Goal: Task Accomplishment & Management: Complete application form

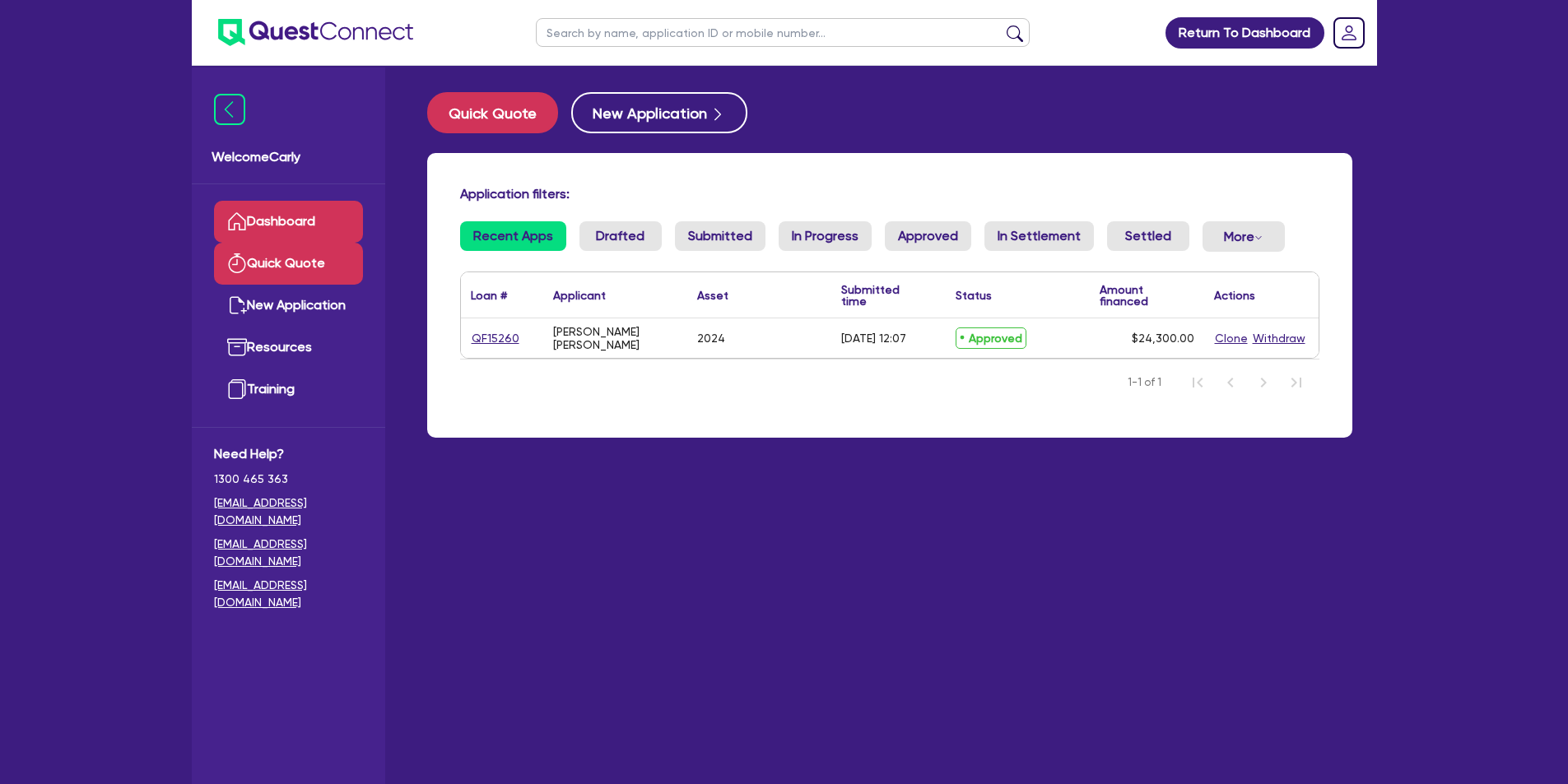
click at [326, 265] on link "Quick Quote" at bounding box center [288, 264] width 149 height 42
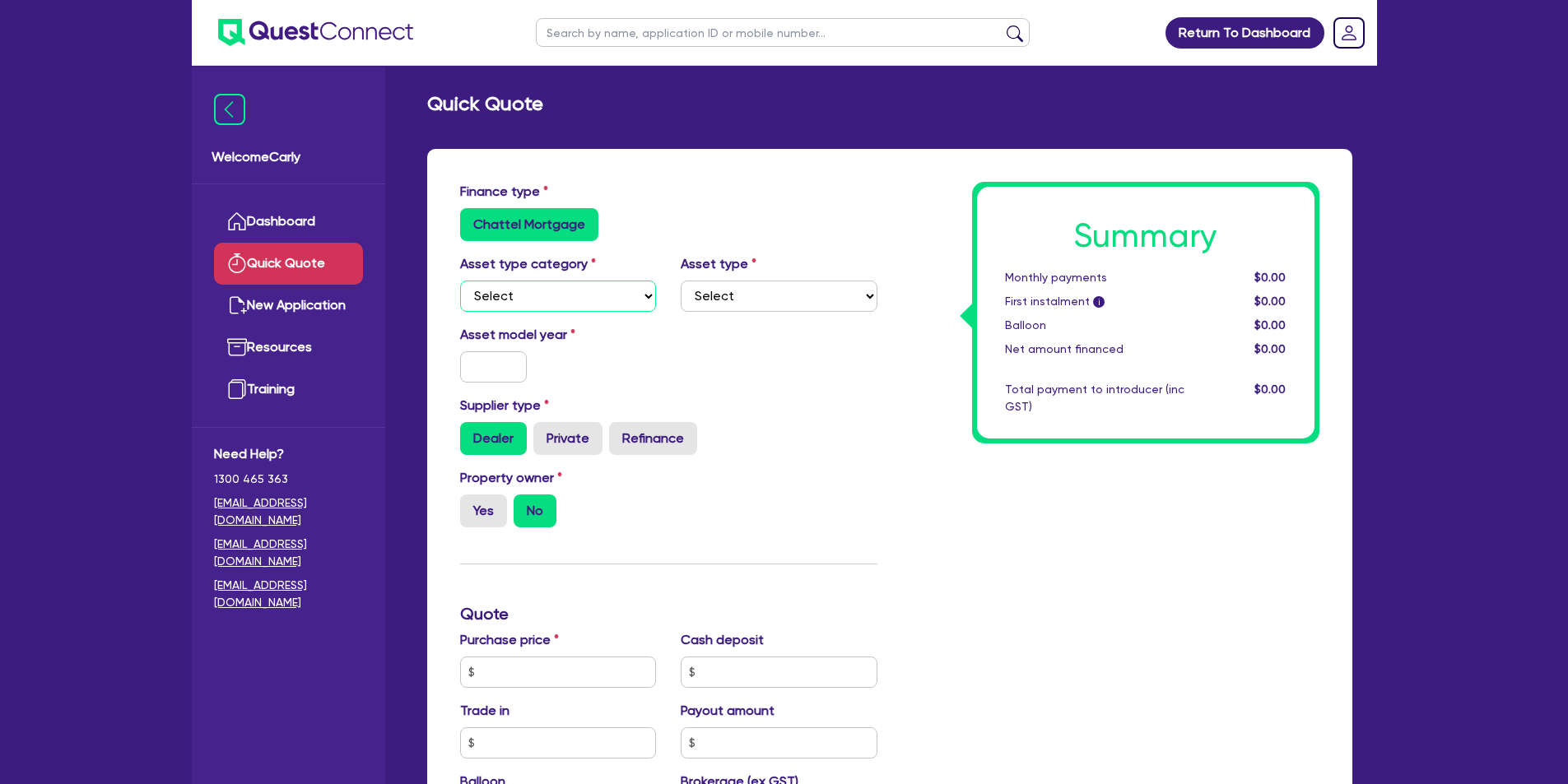
click at [519, 293] on select "Select Cars and light trucks Primary assets Secondary assets Tertiary assets" at bounding box center [559, 296] width 197 height 31
select select "CARS_AND_LIGHT_TRUCKS"
click at [461, 280] on select "Select Cars and light trucks Primary assets Secondary assets Tertiary assets" at bounding box center [559, 296] width 197 height 31
click at [704, 293] on select "Select Passenger vehicles Vans and utes Light trucks up to 4.5 tonne" at bounding box center [779, 296] width 197 height 31
select select "PASSENGER_VEHICLES"
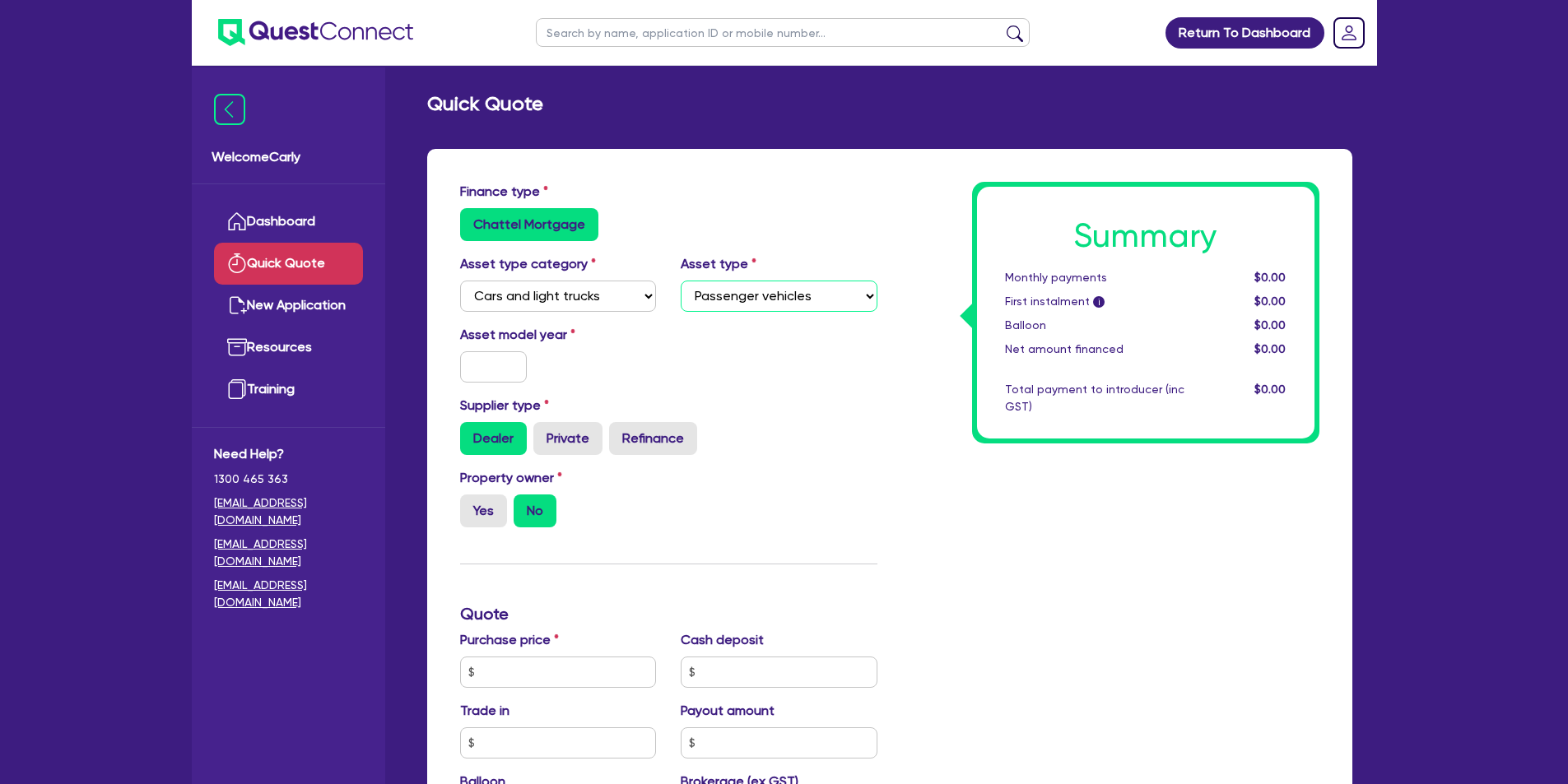
click at [681, 280] on select "Select Passenger vehicles Vans and utes Light trucks up to 4.5 tonne" at bounding box center [779, 296] width 197 height 31
click at [511, 370] on input "text" at bounding box center [495, 367] width 68 height 31
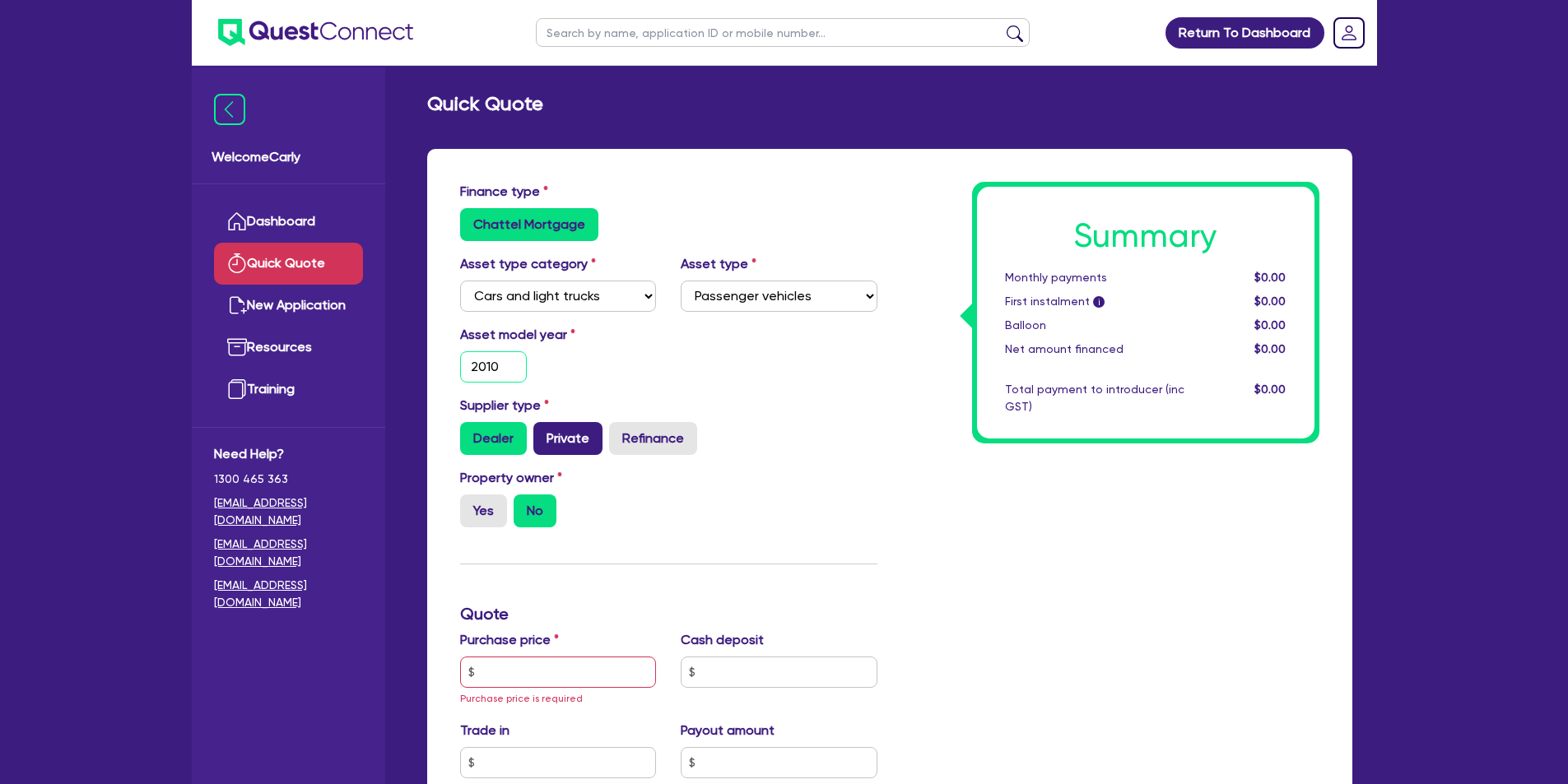
type input "2010"
click at [565, 435] on label "Private" at bounding box center [568, 439] width 69 height 33
click at [544, 432] on input "Private" at bounding box center [539, 427] width 10 height 10
radio input "true"
click at [493, 506] on label "Yes" at bounding box center [484, 511] width 47 height 33
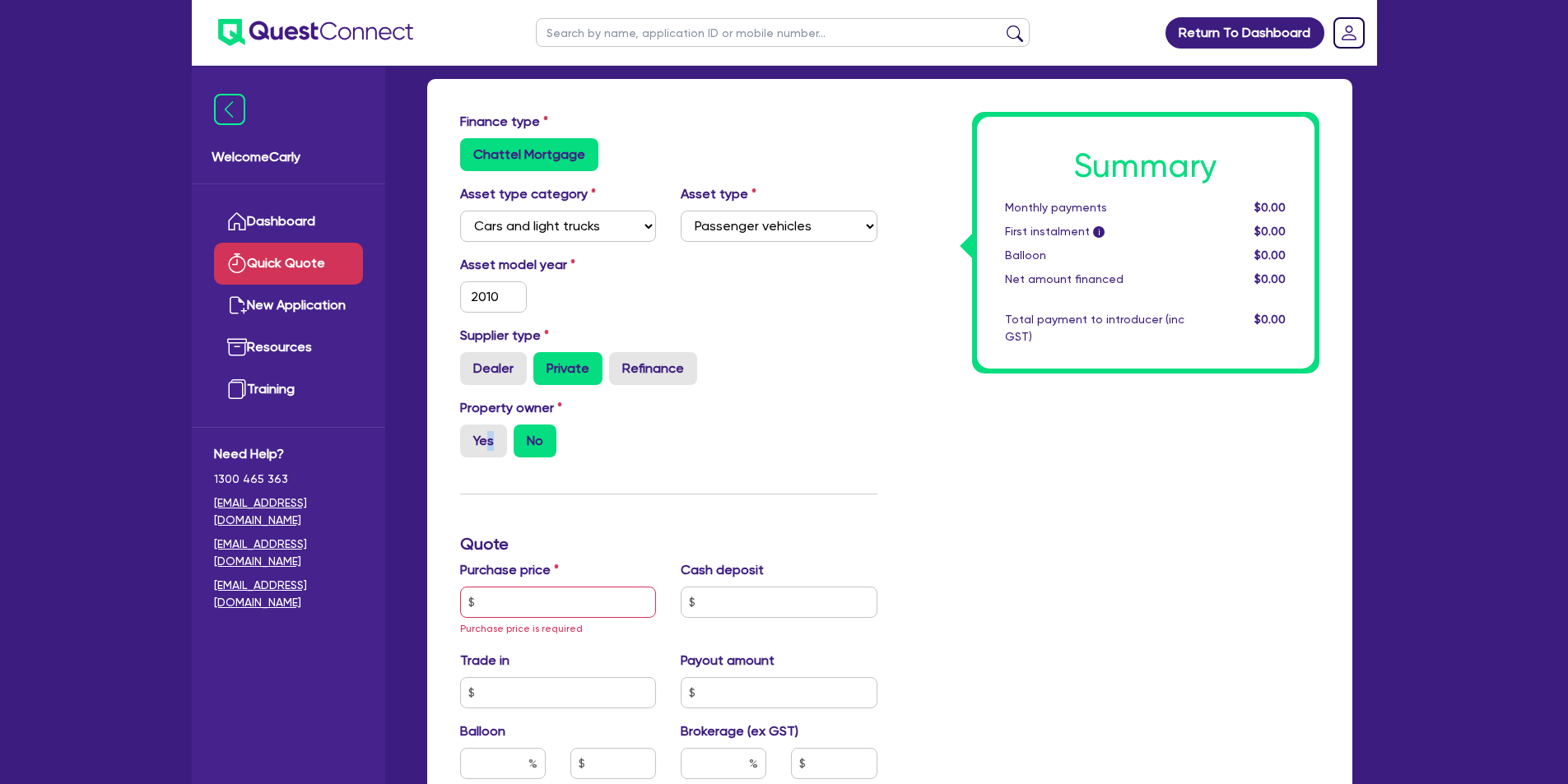
scroll to position [164, 0]
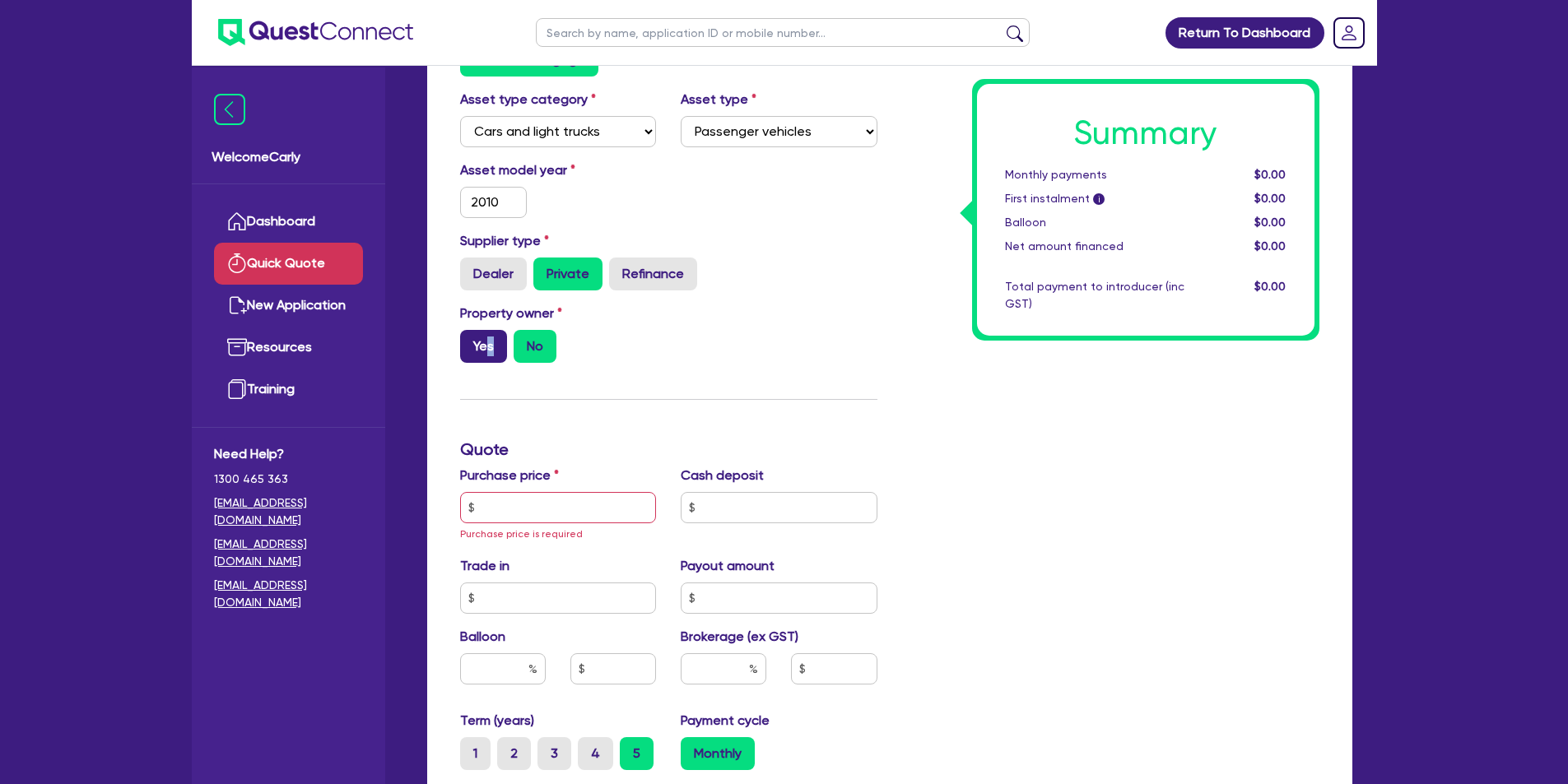
click at [491, 347] on label "Yes" at bounding box center [484, 346] width 47 height 33
click at [471, 340] on input "Yes" at bounding box center [466, 335] width 10 height 10
radio input "true"
click at [524, 507] on input "text" at bounding box center [559, 507] width 197 height 31
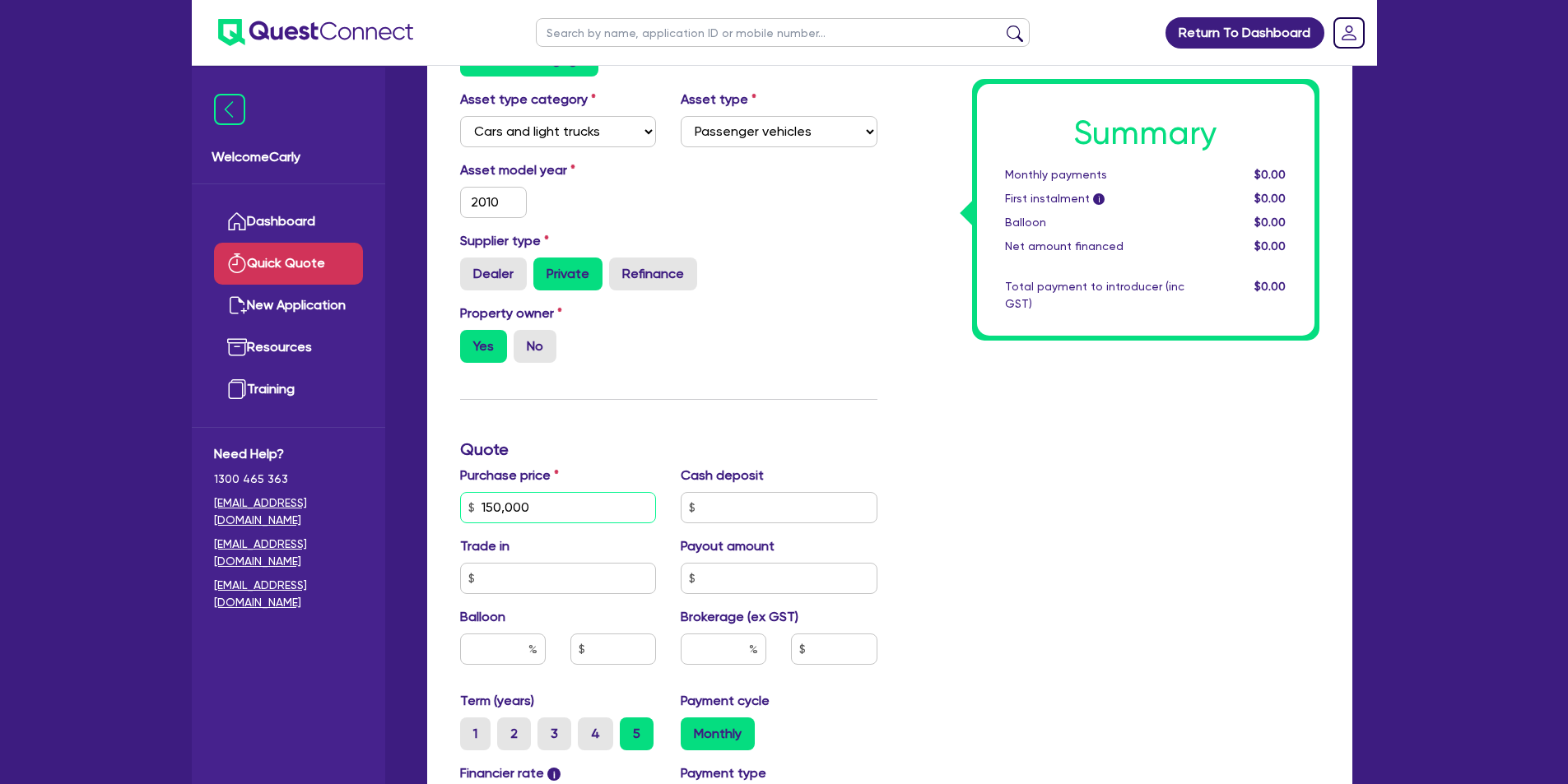
type input "150,000"
click at [799, 513] on input "text" at bounding box center [779, 507] width 197 height 31
type input "0"
click at [579, 587] on input "text" at bounding box center [559, 579] width 197 height 31
type input "0"
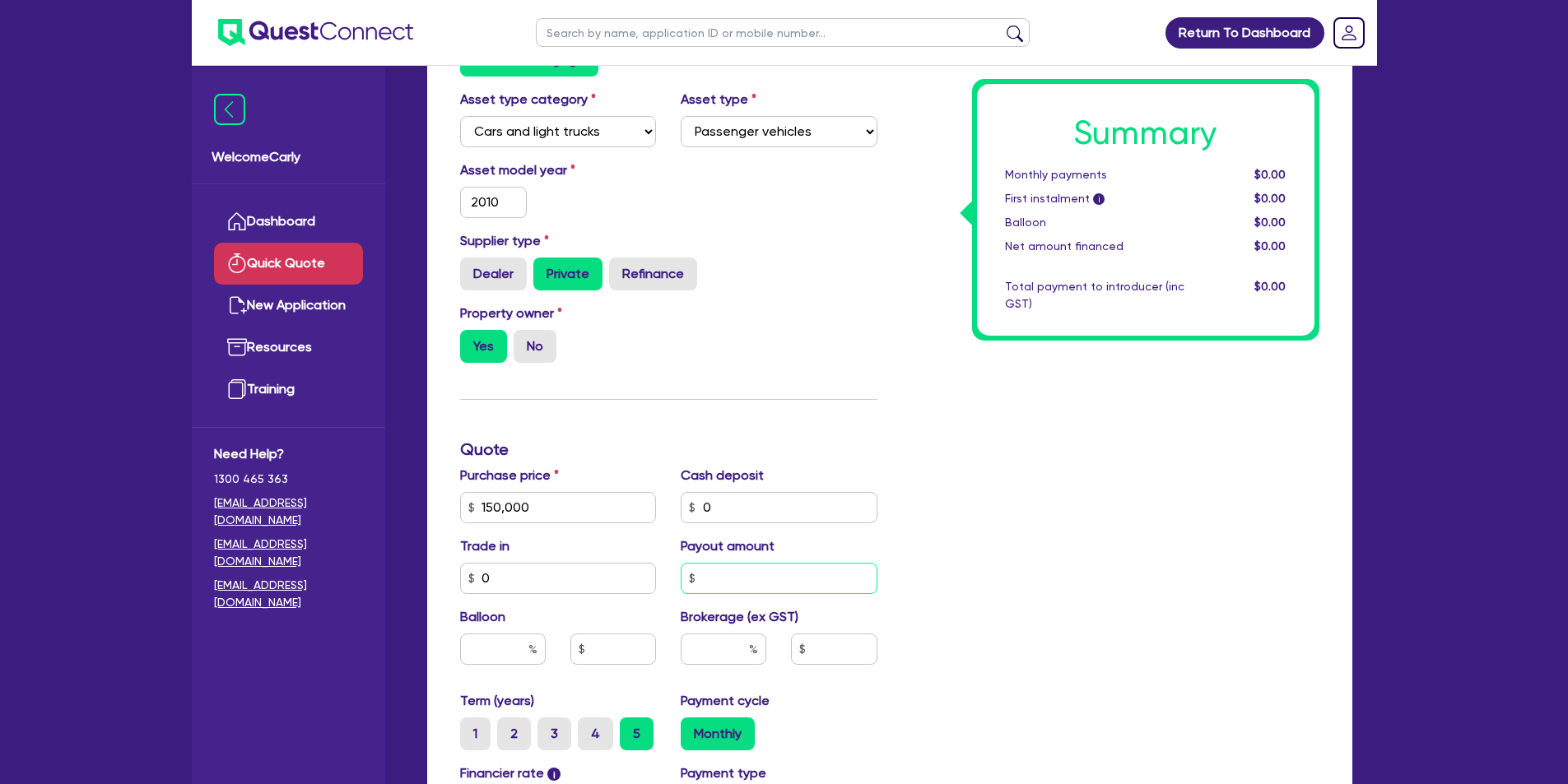
click at [762, 578] on input "text" at bounding box center [779, 579] width 197 height 31
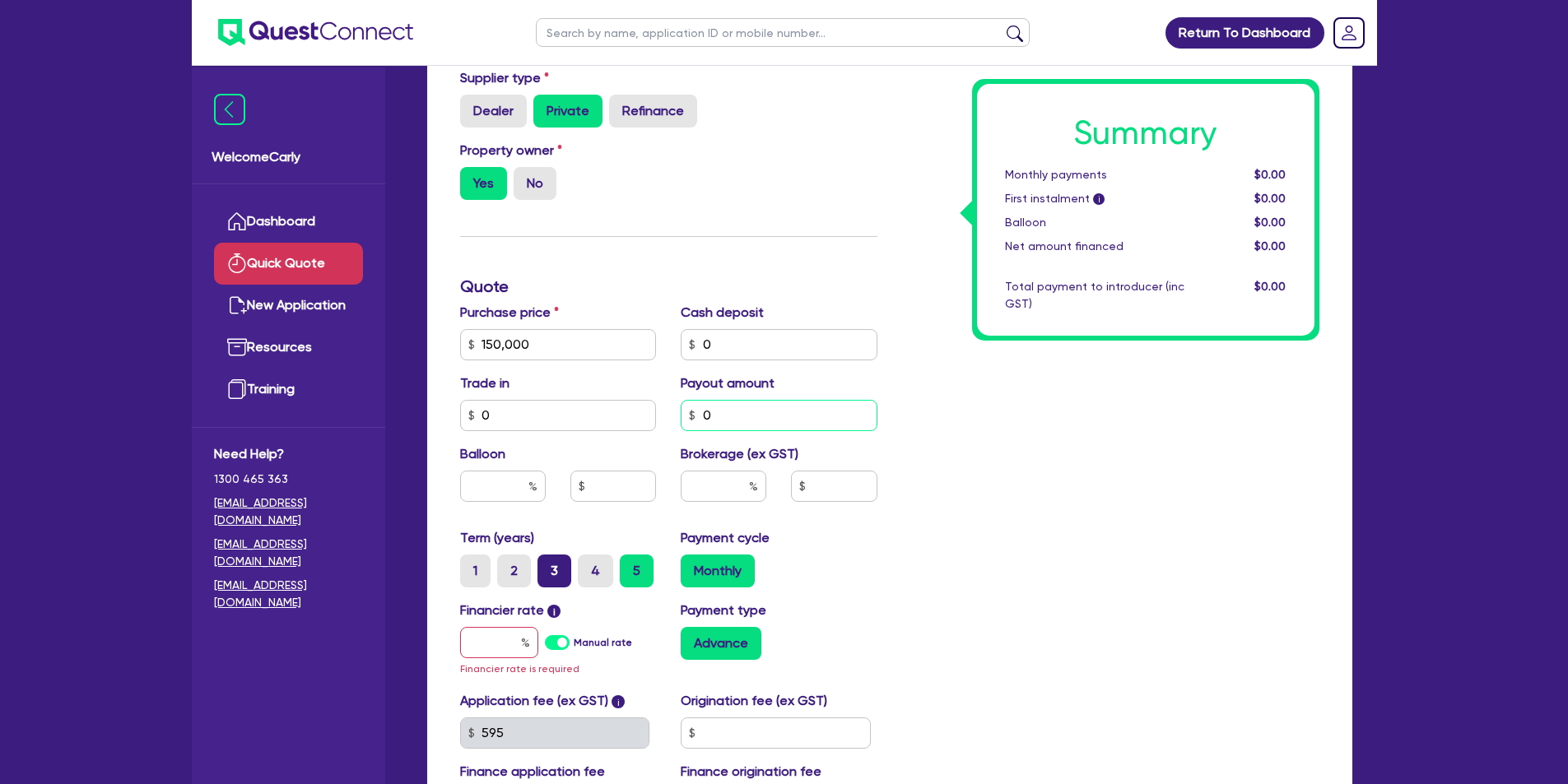
scroll to position [329, 0]
type input "0"
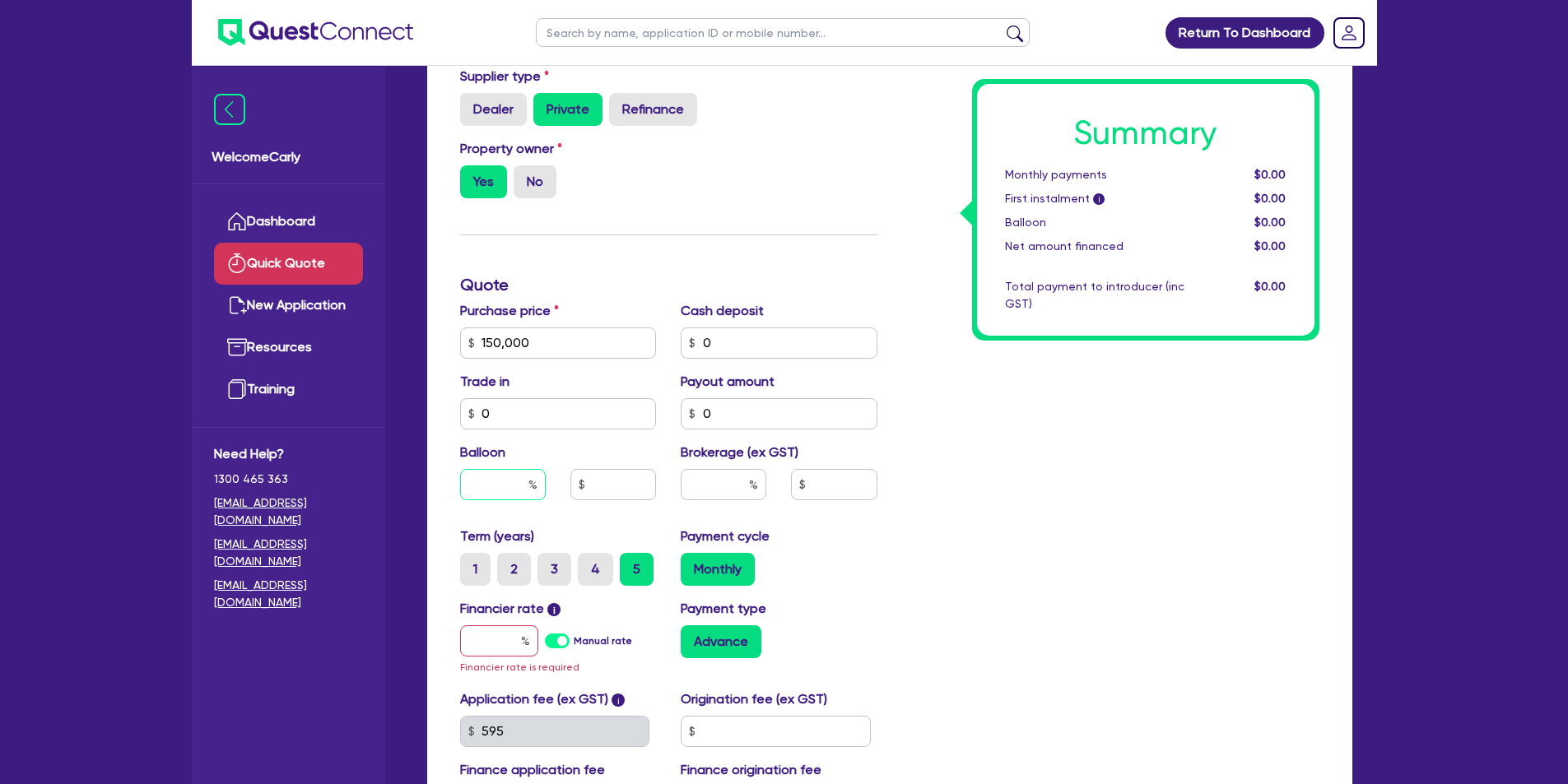
click at [493, 485] on input "text" at bounding box center [503, 485] width 85 height 31
type input "0"
click at [600, 489] on input "text" at bounding box center [613, 485] width 85 height 31
type input "0"
click at [720, 483] on input "text" at bounding box center [723, 485] width 85 height 31
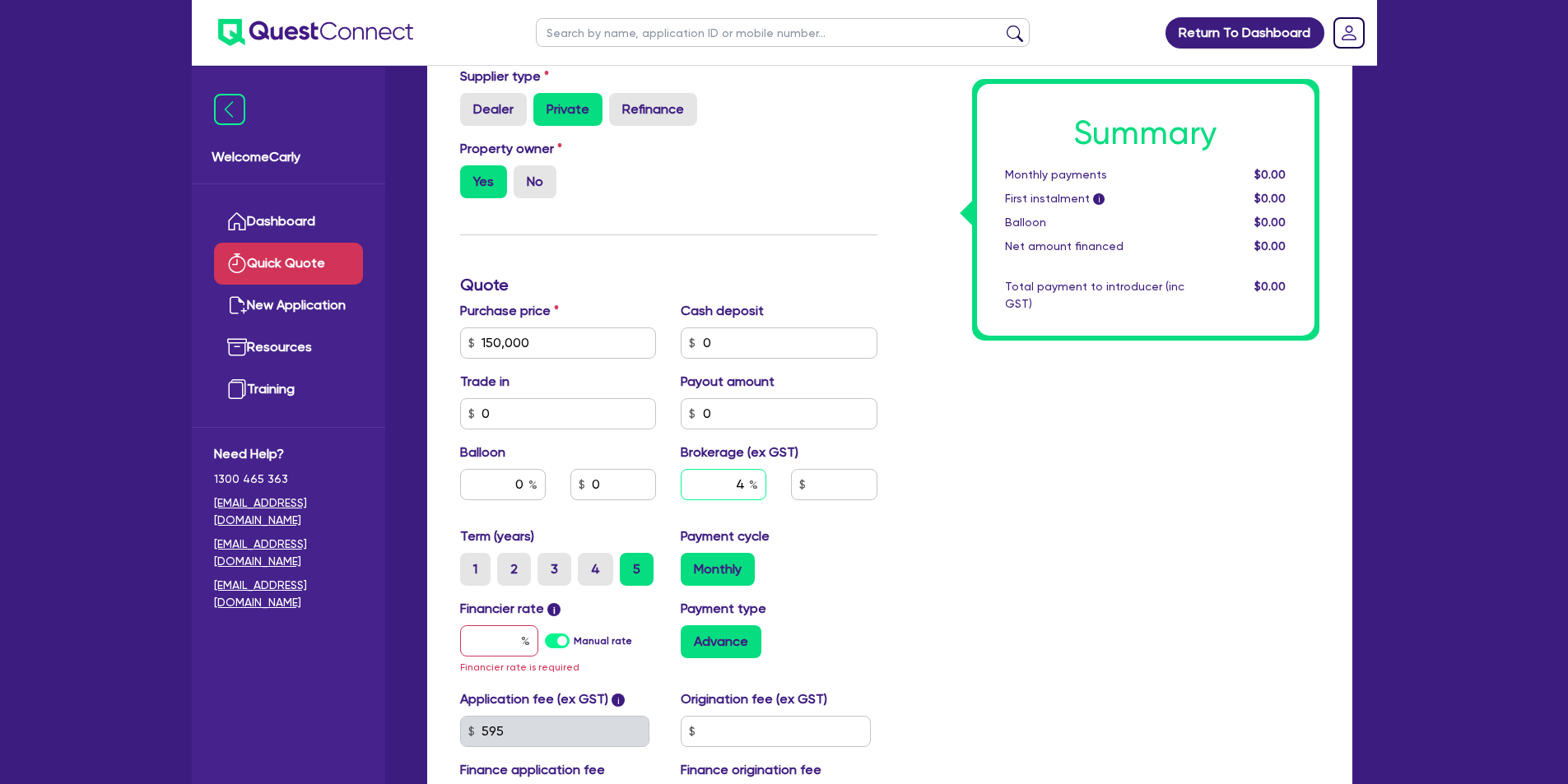
type input "4"
click at [819, 480] on input "text" at bounding box center [834, 485] width 85 height 31
click at [1084, 530] on div "Summary Monthly payments $0.00 First instalment i $0.00 Balloon $0.00 Net amoun…" at bounding box center [1111, 343] width 442 height 980
click at [574, 642] on label "Manual rate" at bounding box center [602, 640] width 58 height 15
click at [0, 0] on input "Manual rate" at bounding box center [0, 0] width 0 height 0
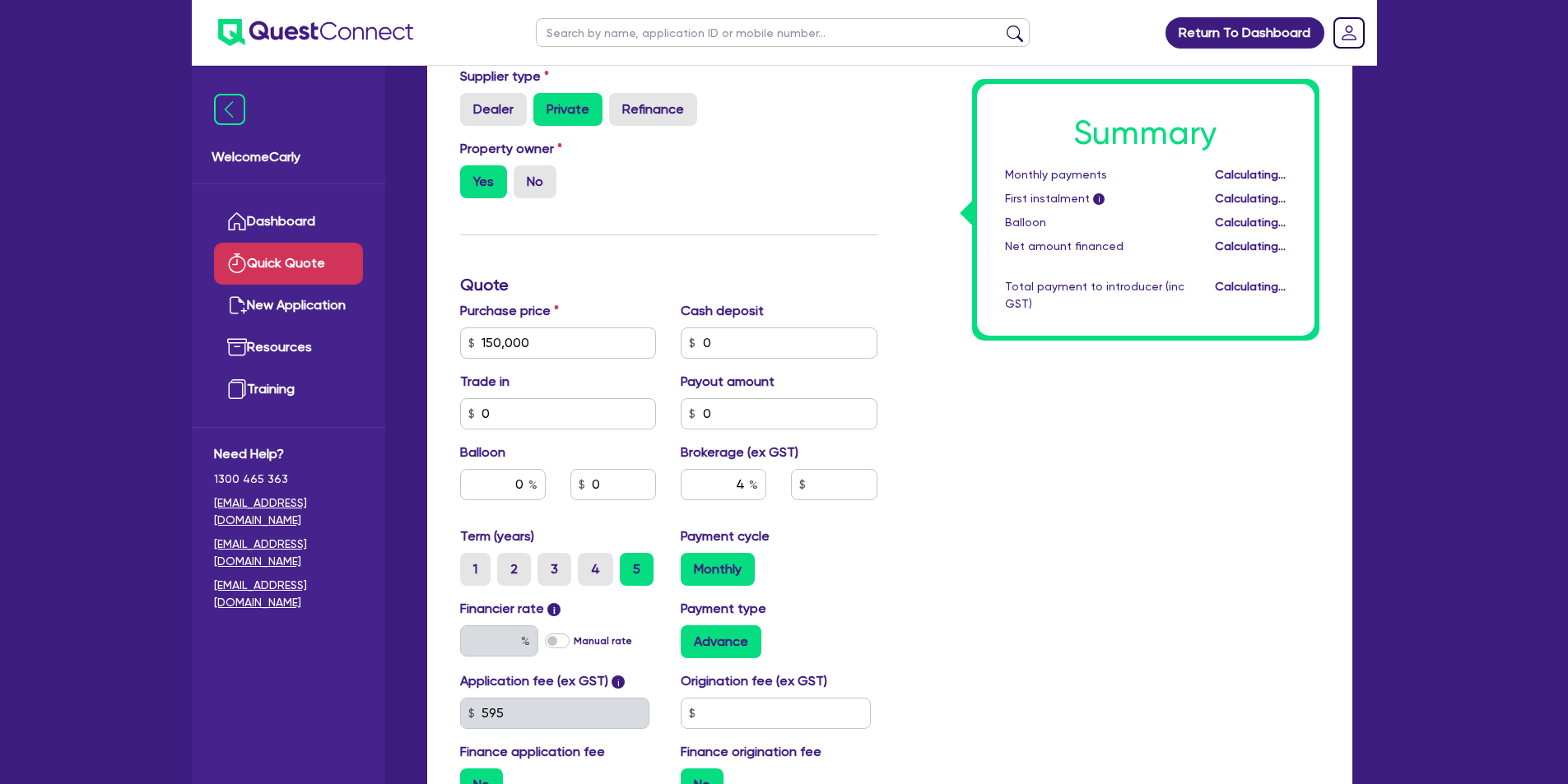
type input "6,000"
type input "17"
click at [574, 642] on label "Manual rate" at bounding box center [602, 640] width 58 height 15
click at [0, 0] on input "Manual rate" at bounding box center [0, 0] width 0 height 0
click at [508, 646] on input "text" at bounding box center [500, 641] width 78 height 31
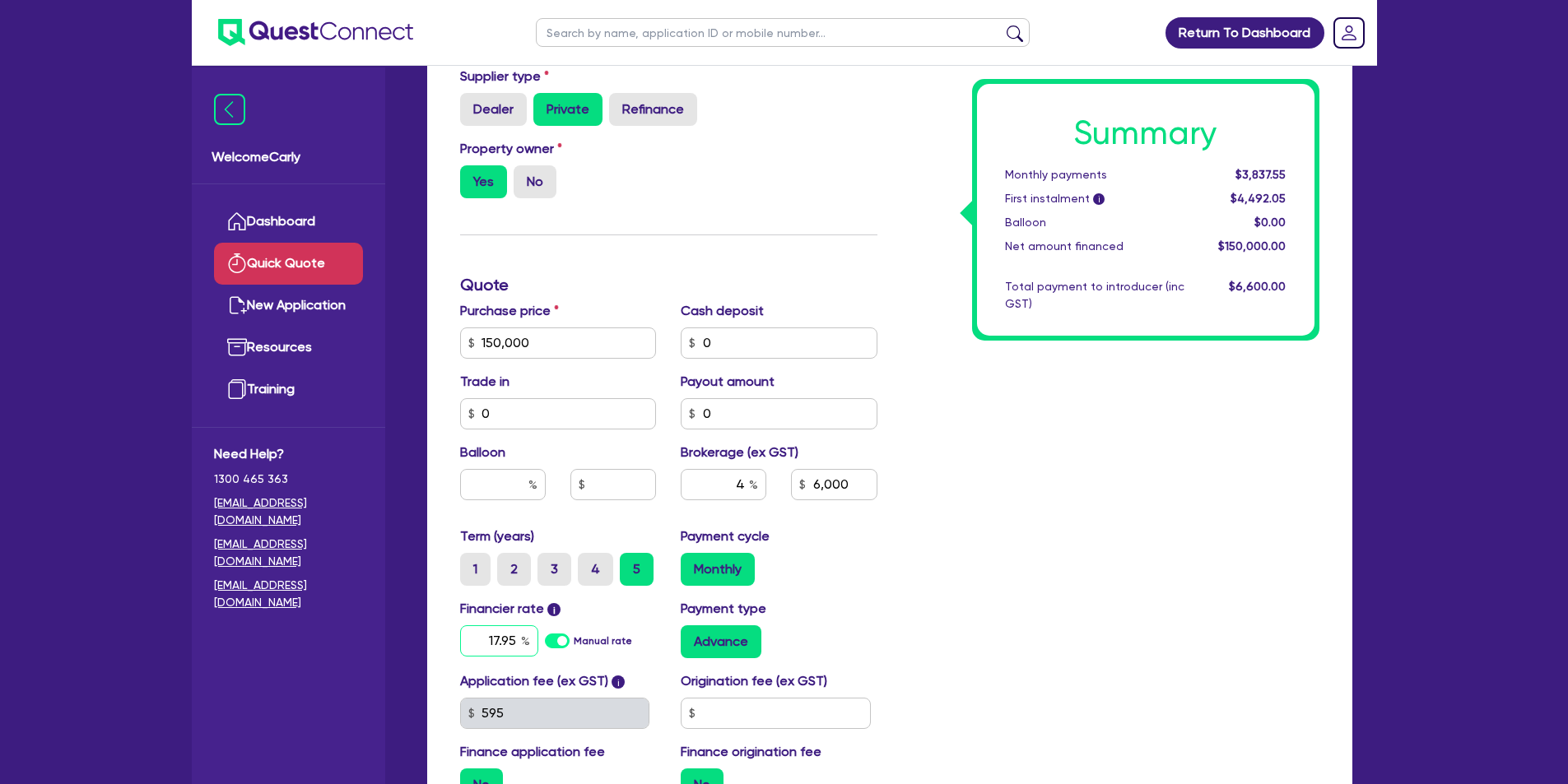
type input "17.95"
drag, startPoint x: 932, startPoint y: 484, endPoint x: 761, endPoint y: 631, distance: 225.5
click at [934, 484] on div "Summary Monthly payments $3,837.55 First instalment i $4,492.05 Balloon $0.00 N…" at bounding box center [1111, 333] width 442 height 962
type input "6,000"
click at [727, 718] on input "text" at bounding box center [776, 714] width 190 height 31
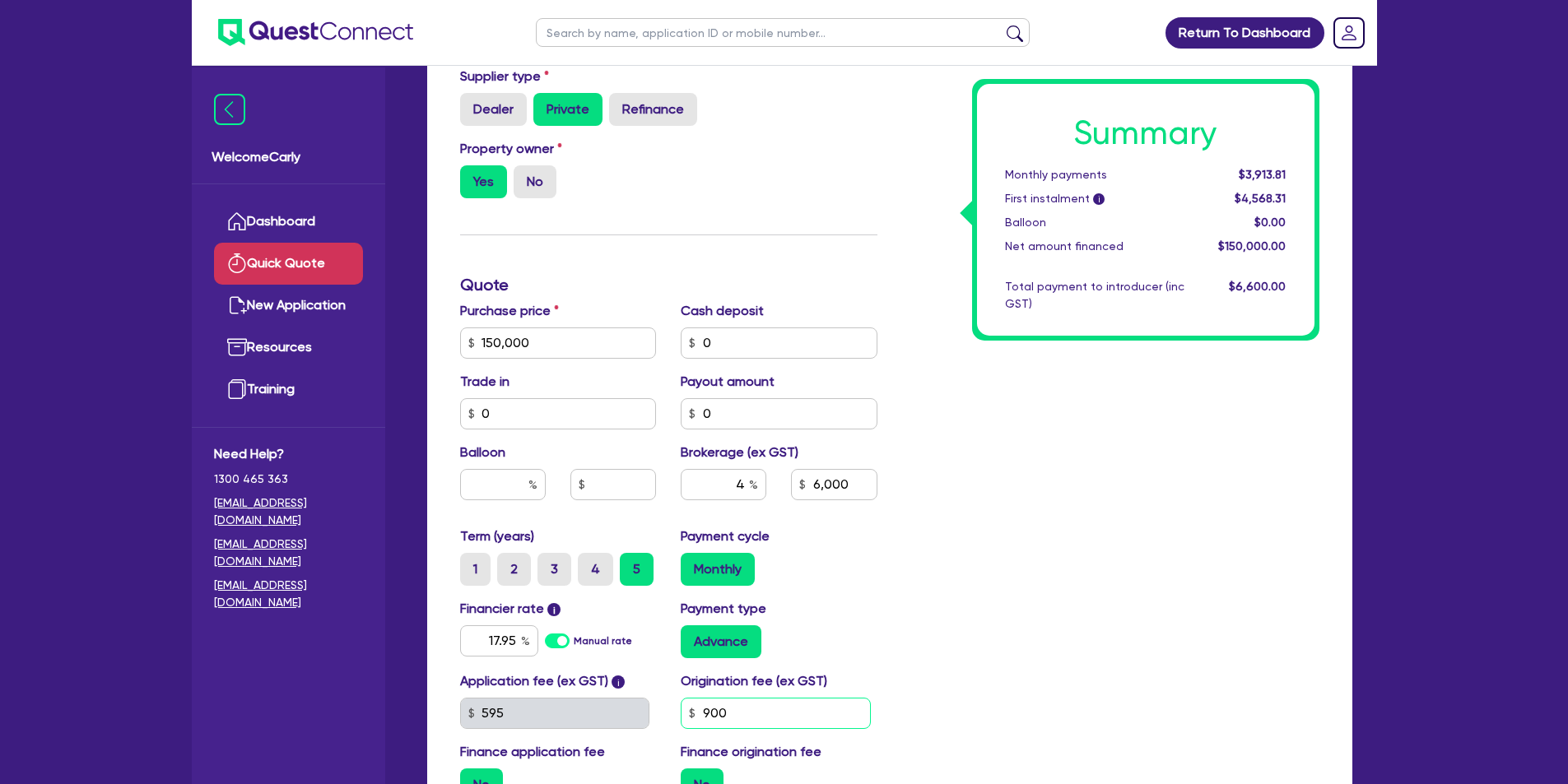
type input "900"
type input "6,000"
click at [870, 552] on div "Payment cycle Monthly" at bounding box center [779, 556] width 221 height 59
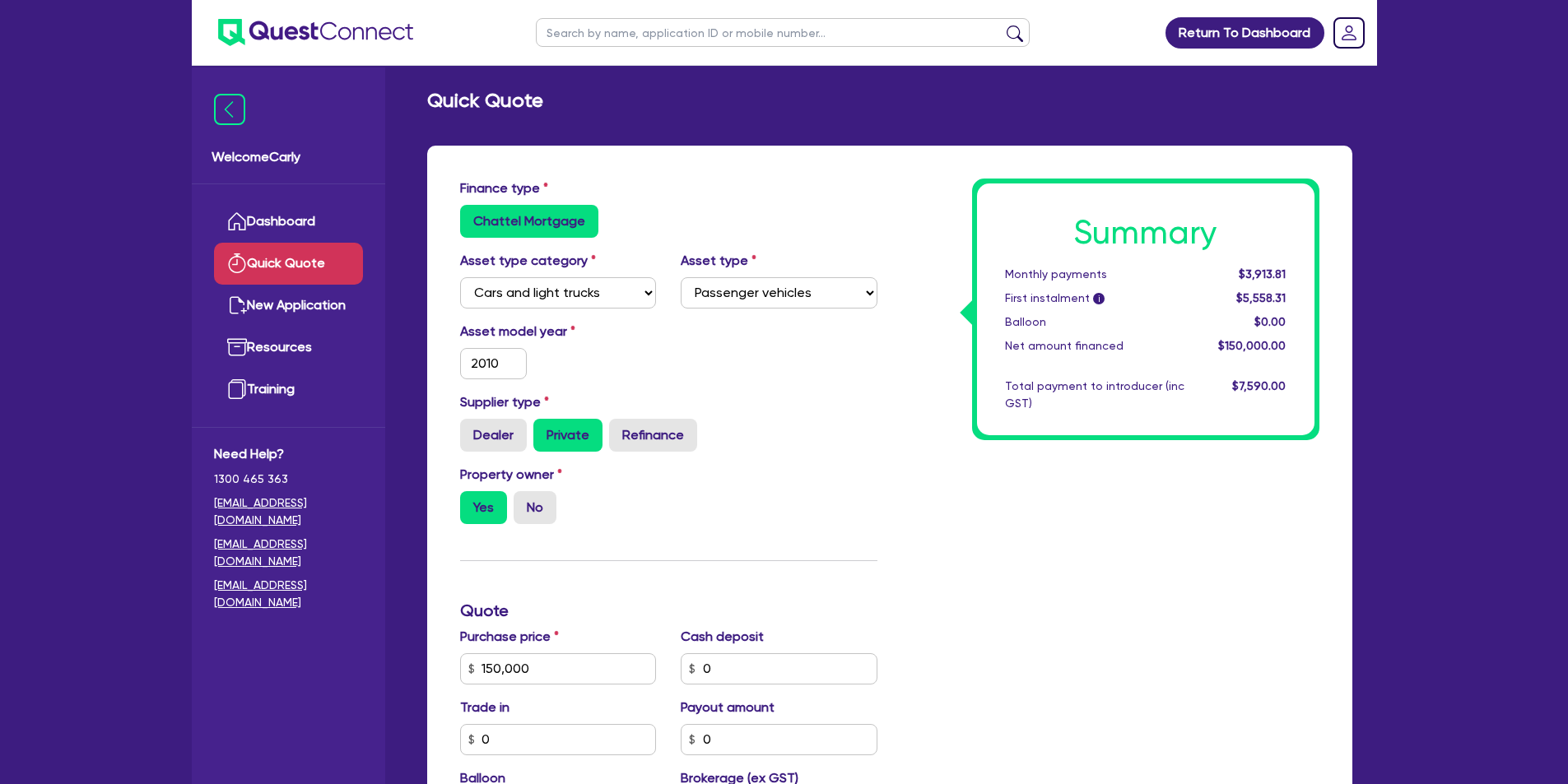
scroll to position [0, 0]
